Goal: Information Seeking & Learning: Learn about a topic

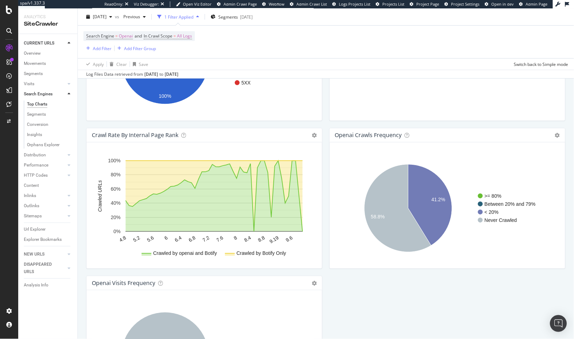
scroll to position [656, 0]
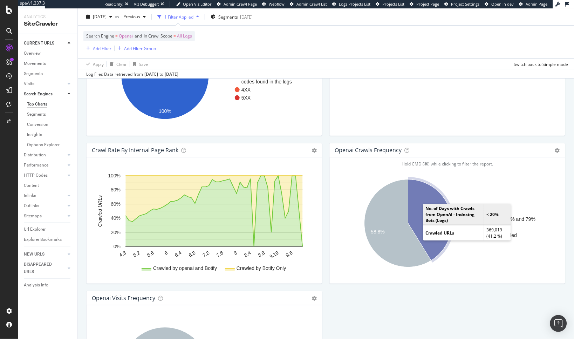
click at [414, 215] on icon "A chart." at bounding box center [430, 219] width 44 height 81
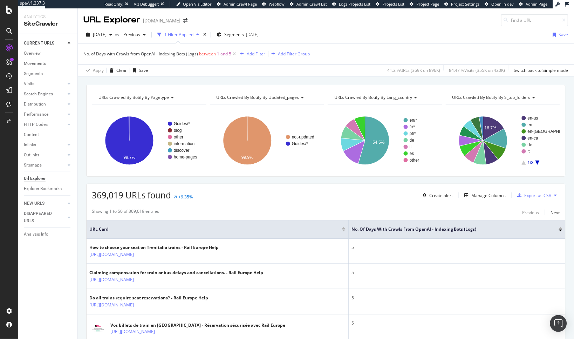
click at [246, 53] on div "button" at bounding box center [241, 54] width 9 height 4
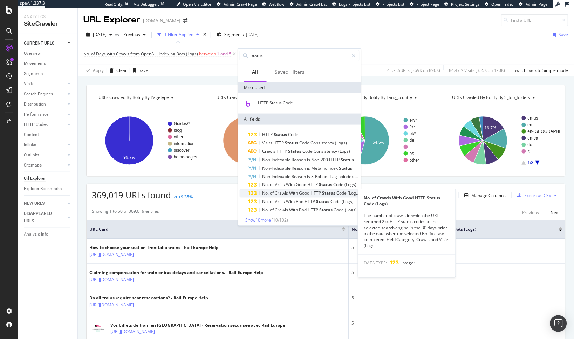
type input "status"
click at [333, 190] on span "Status" at bounding box center [329, 193] width 14 height 6
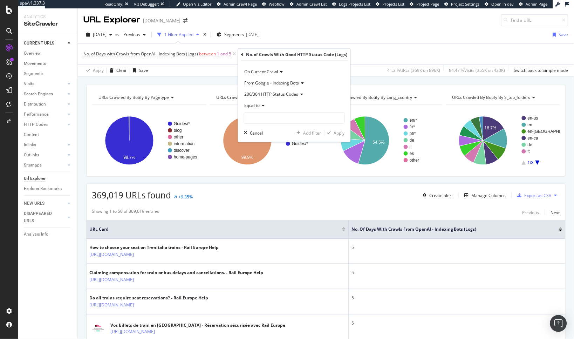
click at [279, 82] on span "From Google - Indexing Bots" at bounding box center [271, 83] width 55 height 6
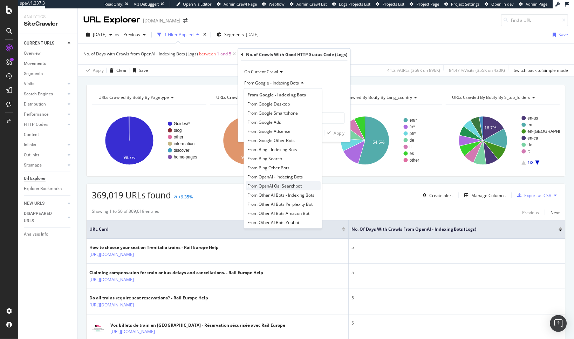
scroll to position [5, 0]
click at [293, 172] on span "From OpenAI - Indexing Bots" at bounding box center [274, 175] width 55 height 6
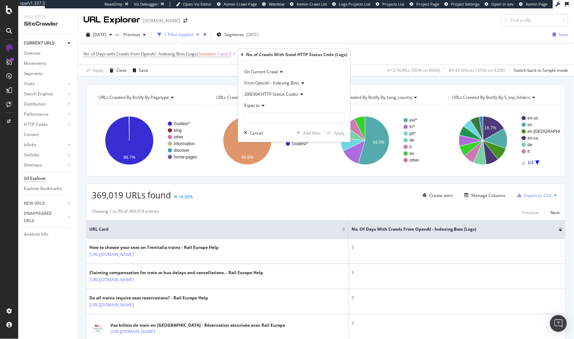
click at [284, 95] on span "200/304 HTTP Status Codes" at bounding box center [271, 94] width 54 height 6
click at [287, 107] on span "200/304 HTTP Status Codes" at bounding box center [275, 108] width 56 height 6
click at [258, 108] on div "Equal to" at bounding box center [294, 105] width 101 height 11
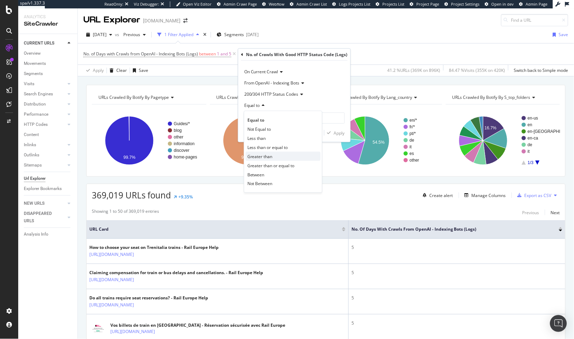
click at [270, 157] on span "Greater than" at bounding box center [259, 156] width 25 height 6
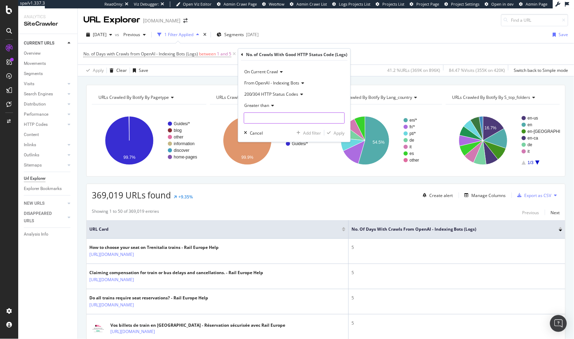
click at [262, 117] on input "number" at bounding box center [294, 117] width 101 height 11
type input "0"
click at [334, 132] on div "Apply" at bounding box center [339, 133] width 11 height 6
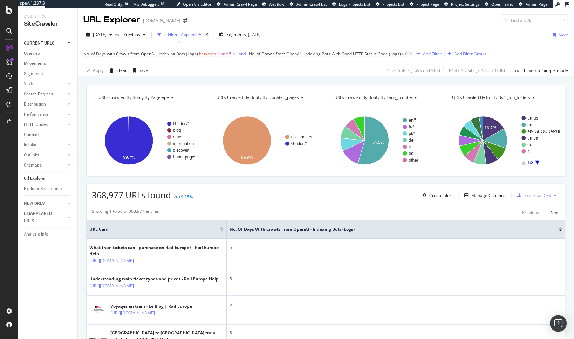
click at [264, 97] on span "URLs Crawled By Botify By updated_pages" at bounding box center [257, 97] width 83 height 6
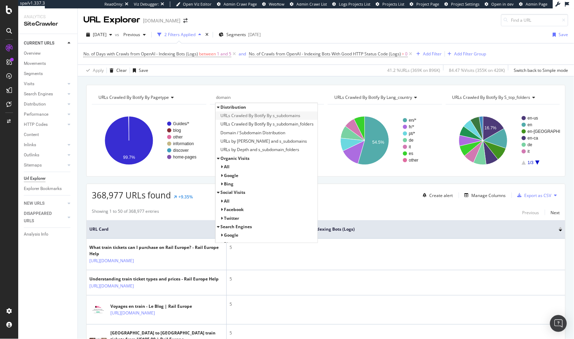
type input "domain"
click at [270, 114] on span "URLs Crawled By Botify By s_subdomains" at bounding box center [261, 115] width 80 height 7
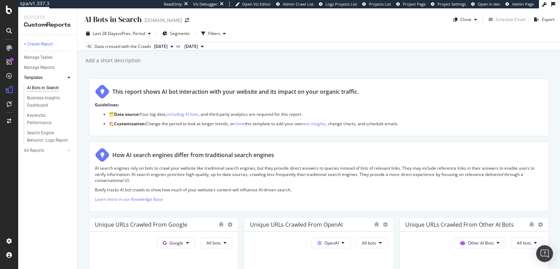
scroll to position [758, 0]
